Goal: Find specific page/section: Find specific page/section

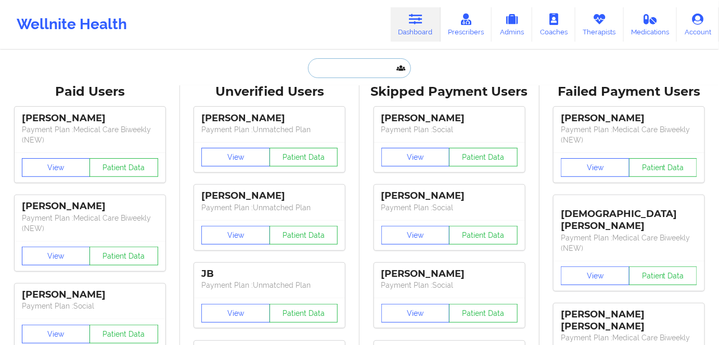
click at [344, 58] on input "text" at bounding box center [359, 68] width 103 height 20
paste input "[PERSON_NAME]"
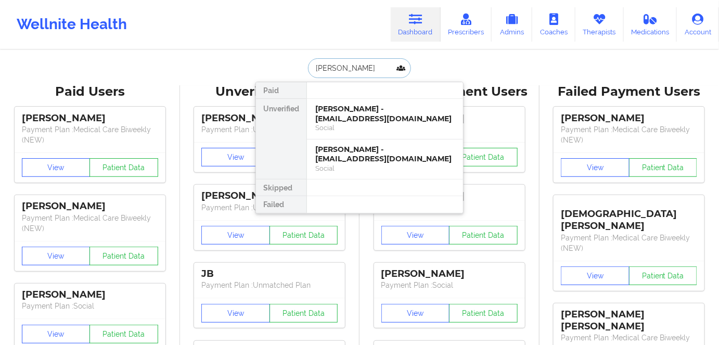
type input "[PERSON_NAME]"
click at [373, 149] on div "[PERSON_NAME] - [EMAIL_ADDRESS][DOMAIN_NAME]" at bounding box center [385, 154] width 140 height 19
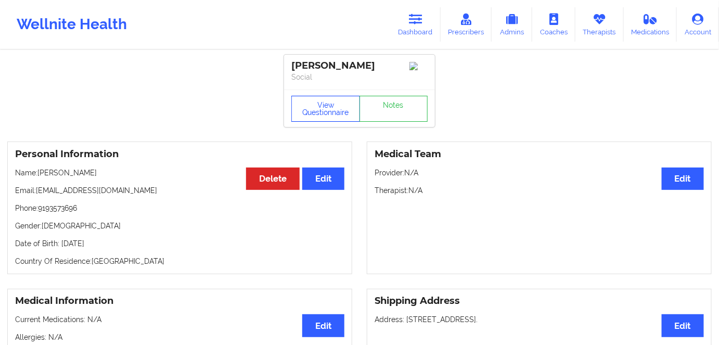
drag, startPoint x: 327, startPoint y: 112, endPoint x: 371, endPoint y: 36, distance: 87.4
click at [329, 111] on button "View Questionnaire" at bounding box center [326, 109] width 69 height 26
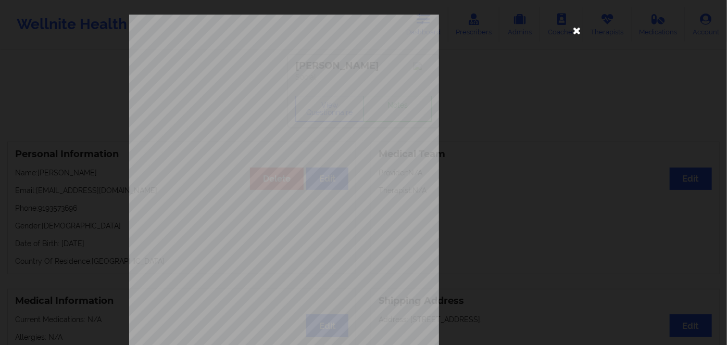
click at [571, 31] on icon at bounding box center [577, 30] width 17 height 17
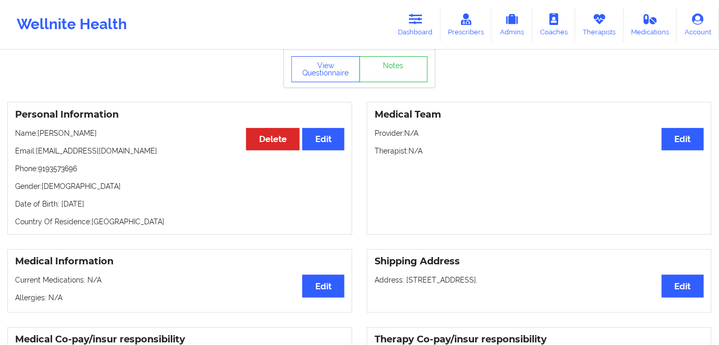
scroll to position [142, 0]
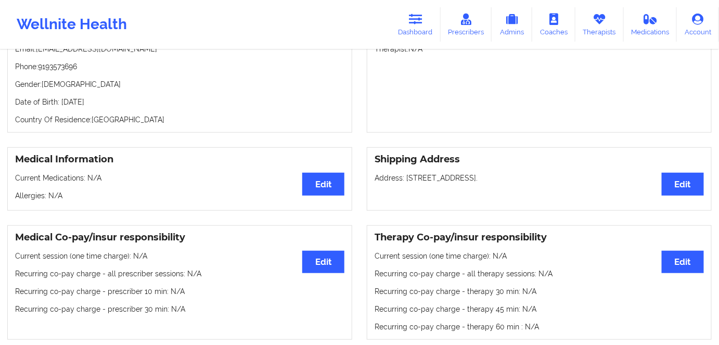
click at [105, 106] on p "Date of Birth: [DEMOGRAPHIC_DATA]" at bounding box center [180, 102] width 330 height 10
copy p "1980"
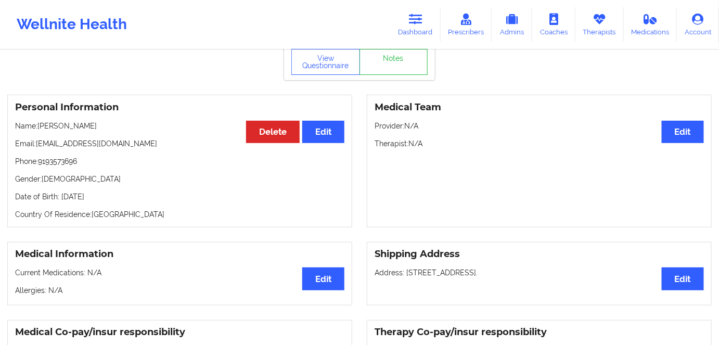
click at [138, 218] on p "Country Of Residence: [DEMOGRAPHIC_DATA]" at bounding box center [180, 214] width 330 height 10
copy p "[DATE]"
drag, startPoint x: 121, startPoint y: 191, endPoint x: 61, endPoint y: 196, distance: 60.6
click at [61, 196] on div "Personal Information Edit Delete Name: [PERSON_NAME] Email: [PERSON_NAME][EMAIL…" at bounding box center [179, 161] width 345 height 133
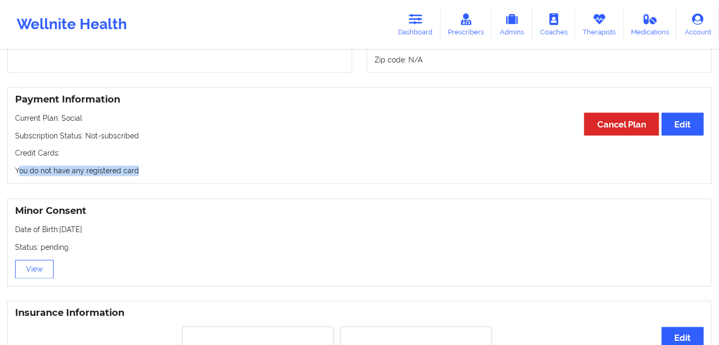
drag, startPoint x: 36, startPoint y: 176, endPoint x: 15, endPoint y: 179, distance: 21.0
click at [12, 176] on div "Payment Information Edit Cancel Plan Current Plan: Social Subscription Status: …" at bounding box center [359, 135] width 705 height 97
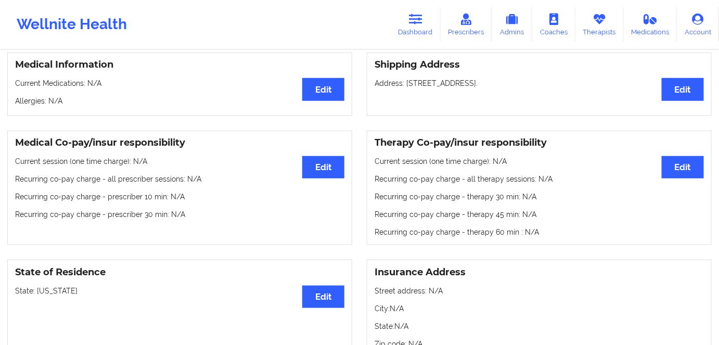
scroll to position [0, 0]
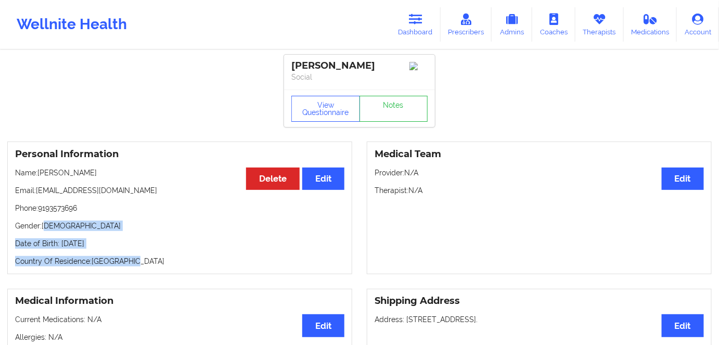
drag, startPoint x: 121, startPoint y: 254, endPoint x: 67, endPoint y: 227, distance: 60.5
click at [46, 233] on div "Personal Information Edit Delete Name: [PERSON_NAME] Email: [PERSON_NAME][EMAIL…" at bounding box center [179, 208] width 345 height 133
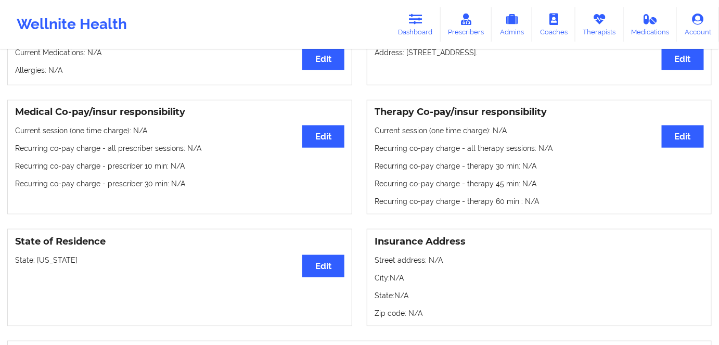
scroll to position [284, 0]
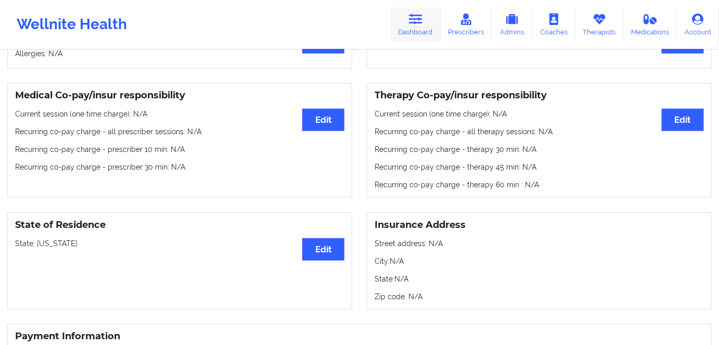
click at [415, 18] on icon at bounding box center [416, 19] width 14 height 11
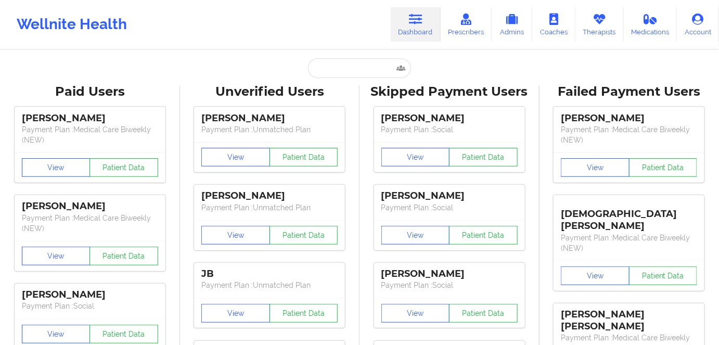
click at [359, 70] on input "text" at bounding box center [359, 68] width 103 height 20
paste input "[MEDICAL_DATA][PERSON_NAME]"
type input "[MEDICAL_DATA][PERSON_NAME]"
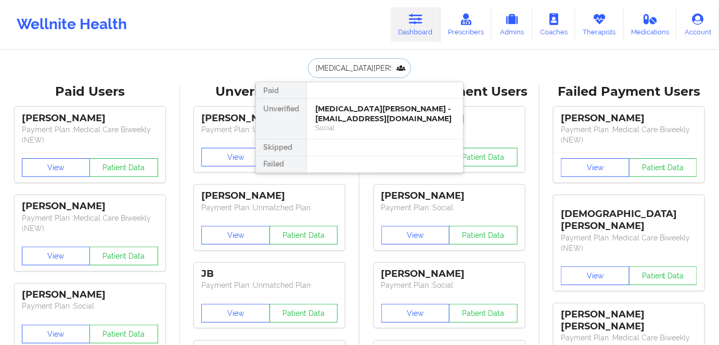
drag, startPoint x: 389, startPoint y: 111, endPoint x: 444, endPoint y: 6, distance: 118.5
click at [388, 111] on div "[MEDICAL_DATA][PERSON_NAME] - [EMAIL_ADDRESS][DOMAIN_NAME]" at bounding box center [385, 113] width 140 height 19
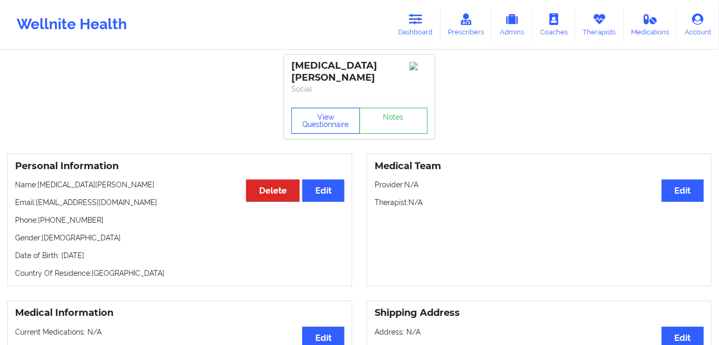
click at [330, 115] on button "View Questionnaire" at bounding box center [326, 121] width 69 height 26
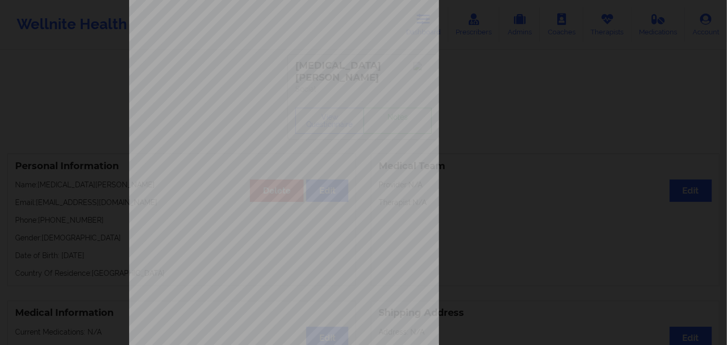
scroll to position [151, 0]
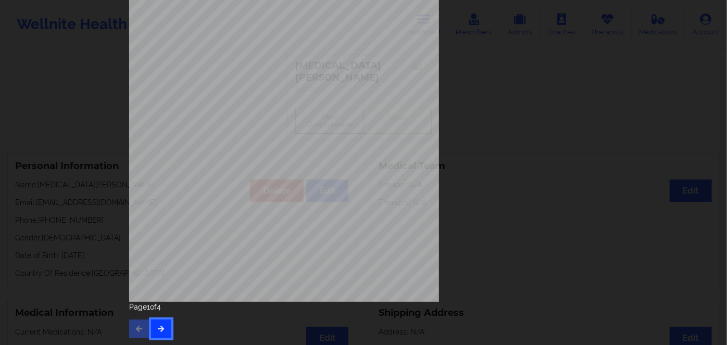
click at [165, 329] on button "button" at bounding box center [161, 329] width 20 height 19
click at [162, 326] on icon "button" at bounding box center [161, 328] width 9 height 6
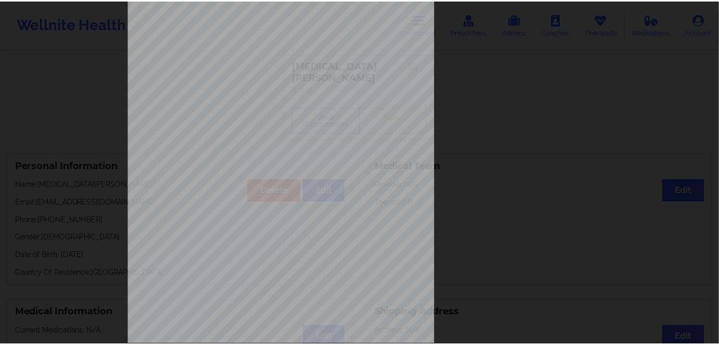
scroll to position [0, 0]
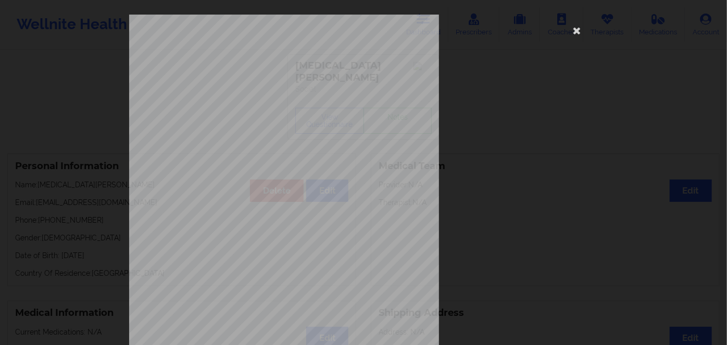
click at [251, 79] on span "58969707401" at bounding box center [251, 80] width 29 height 5
copy span "58969707401"
click at [579, 32] on icon at bounding box center [577, 30] width 17 height 17
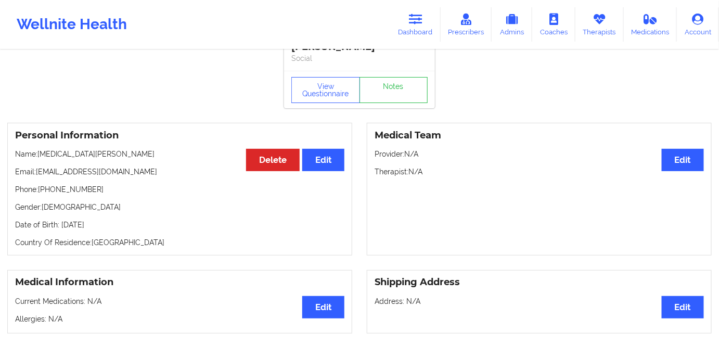
scroll to position [47, 0]
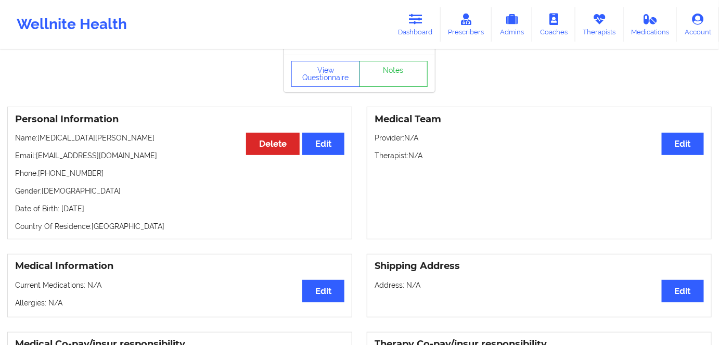
click at [103, 204] on p "Date of Birth: [DEMOGRAPHIC_DATA]" at bounding box center [180, 209] width 330 height 10
copy p "2004"
drag, startPoint x: 75, startPoint y: 128, endPoint x: 39, endPoint y: 125, distance: 37.1
click at [39, 133] on p "Name: [MEDICAL_DATA][PERSON_NAME]" at bounding box center [180, 138] width 330 height 10
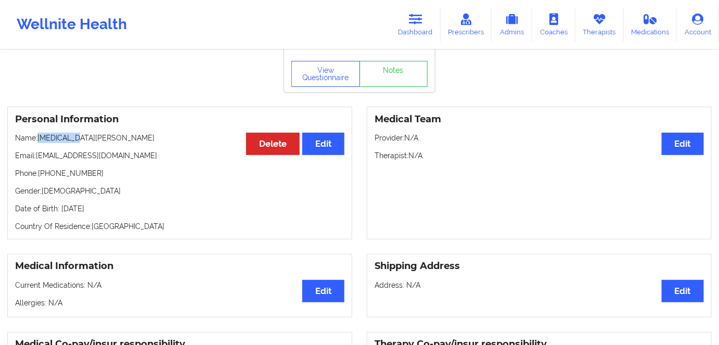
copy p "[MEDICAL_DATA][PERSON_NAME]"
